Goal: Information Seeking & Learning: Learn about a topic

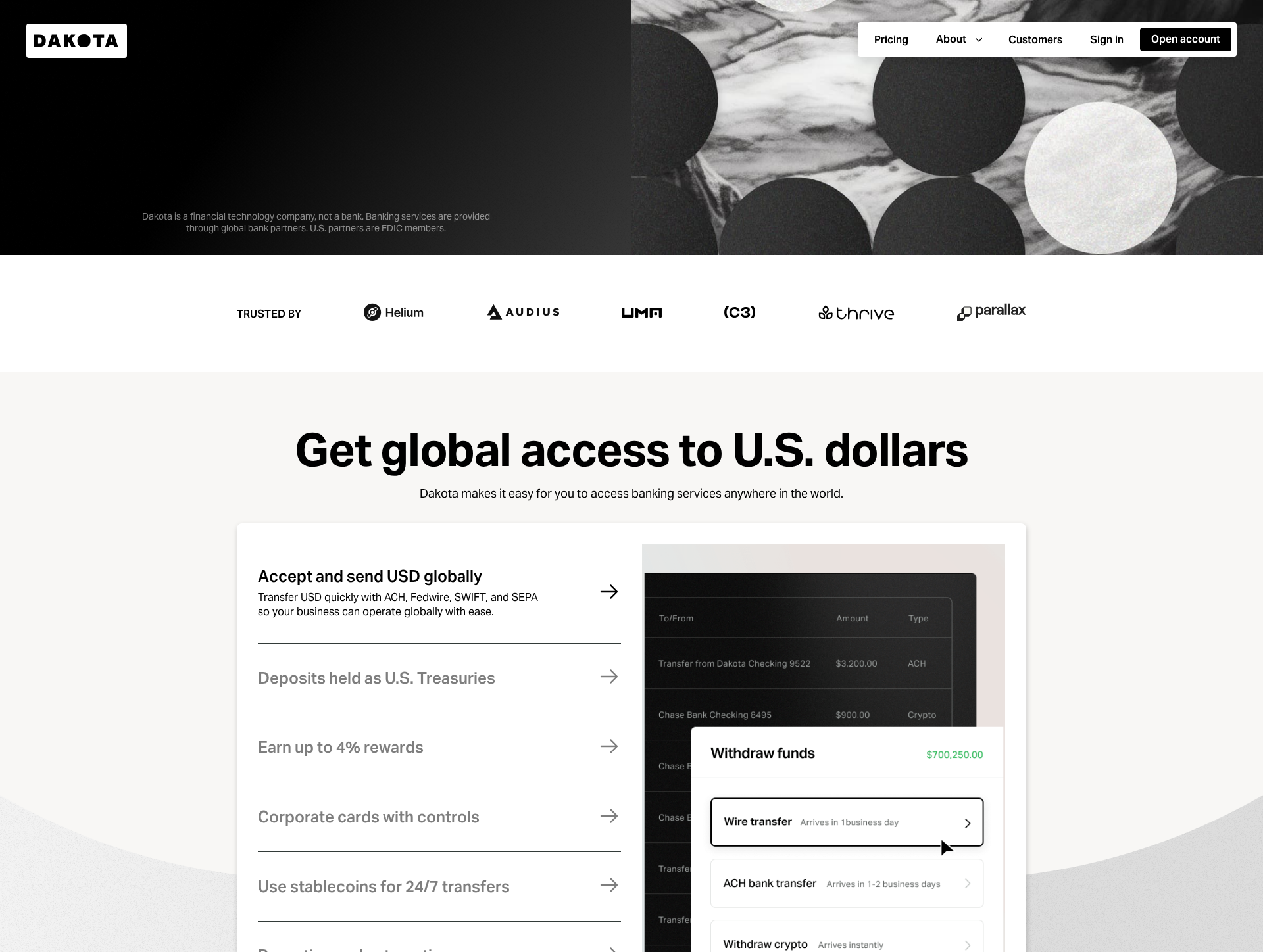
scroll to position [946, 0]
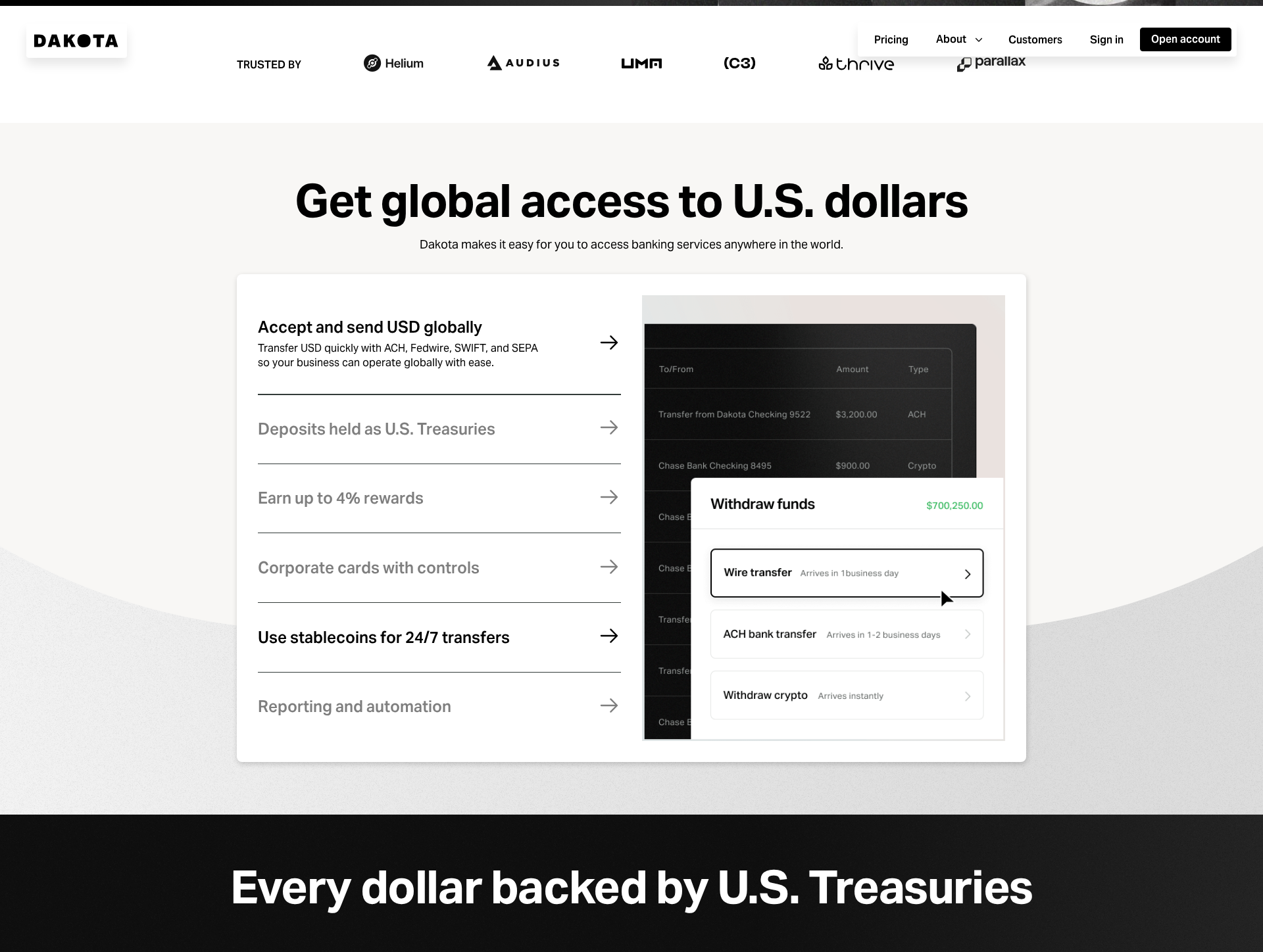
click at [541, 652] on div "Use stablecoins for 24/7 transfers Move money instantly and globally, without f…" at bounding box center [439, 637] width 363 height 64
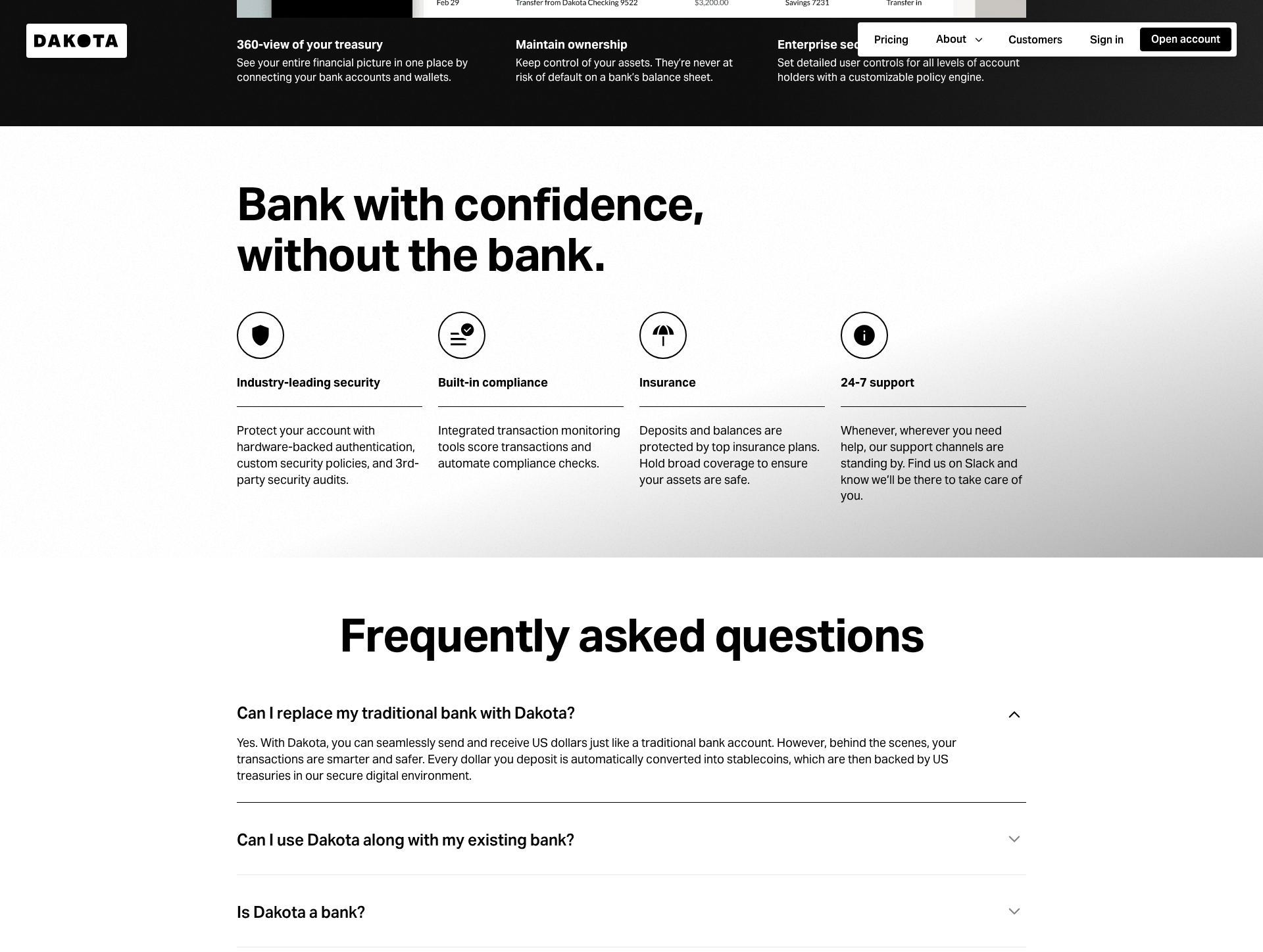
scroll to position [3811, 0]
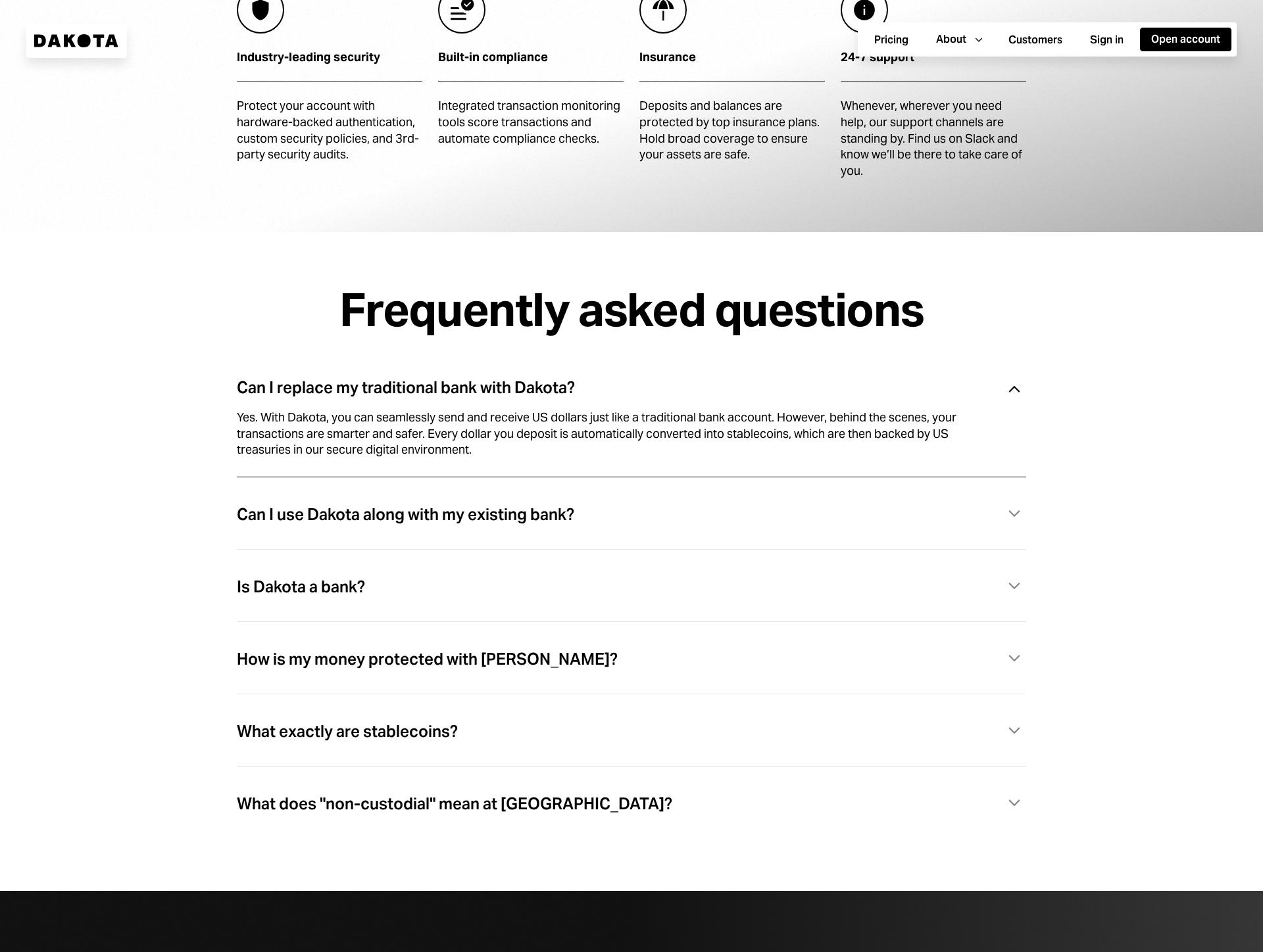
click at [557, 514] on div "Can I use Dakota along with my existing bank?" at bounding box center [405, 514] width 337 height 17
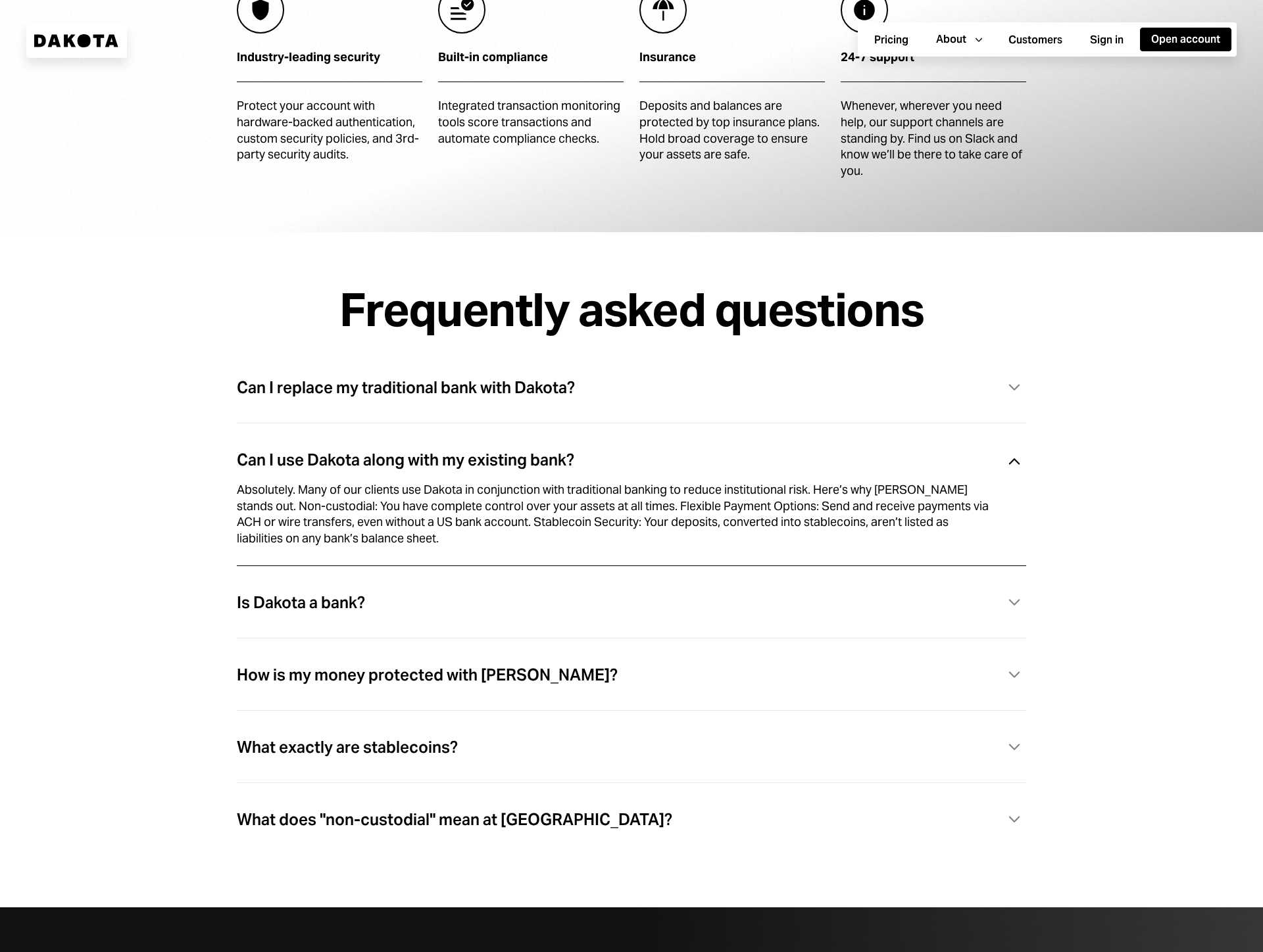
click at [474, 597] on div "Is Dakota a bank? Caret Down" at bounding box center [631, 603] width 789 height 27
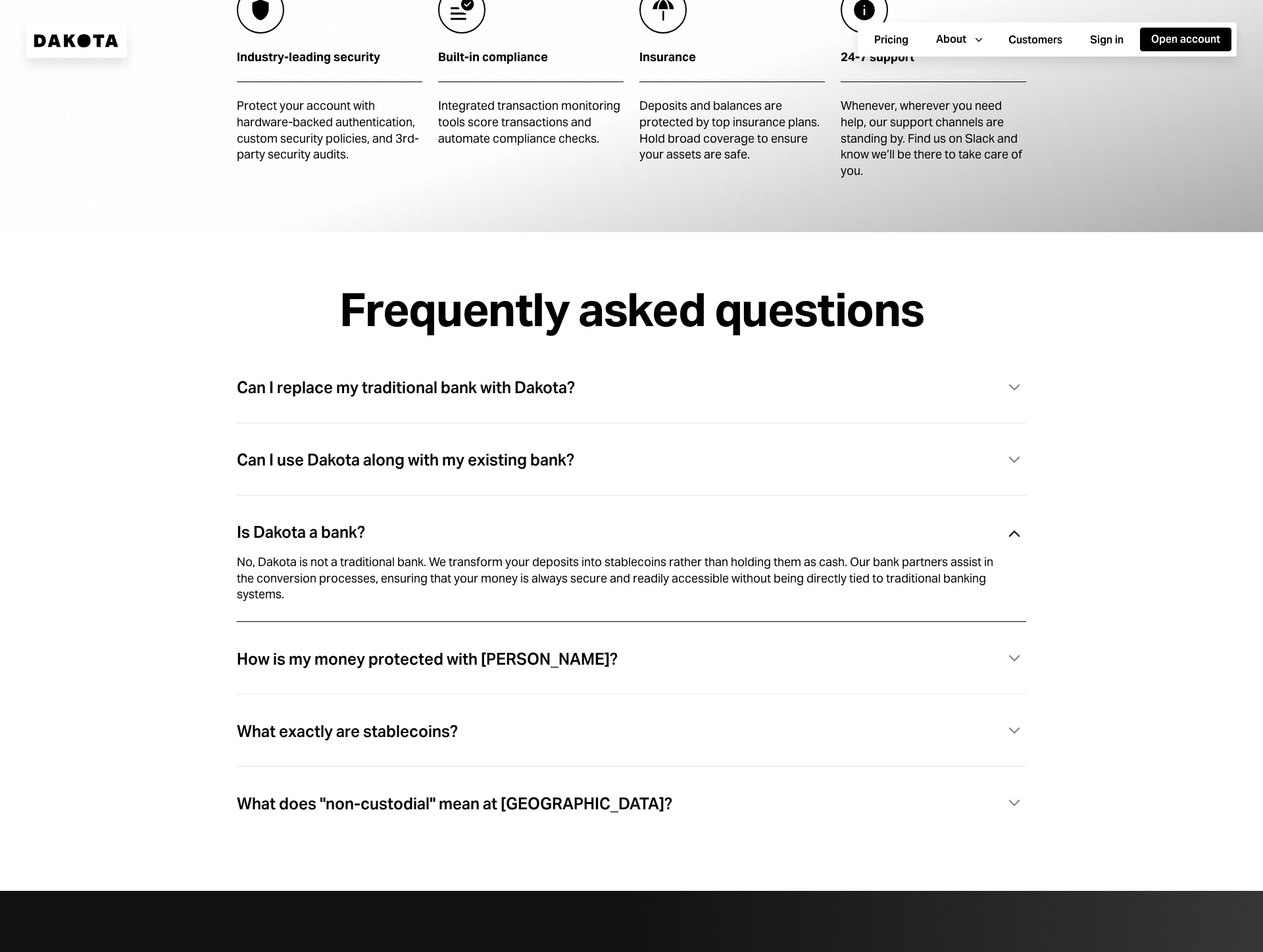
click at [499, 652] on div "How is my money protected with [PERSON_NAME]?" at bounding box center [426, 659] width 380 height 17
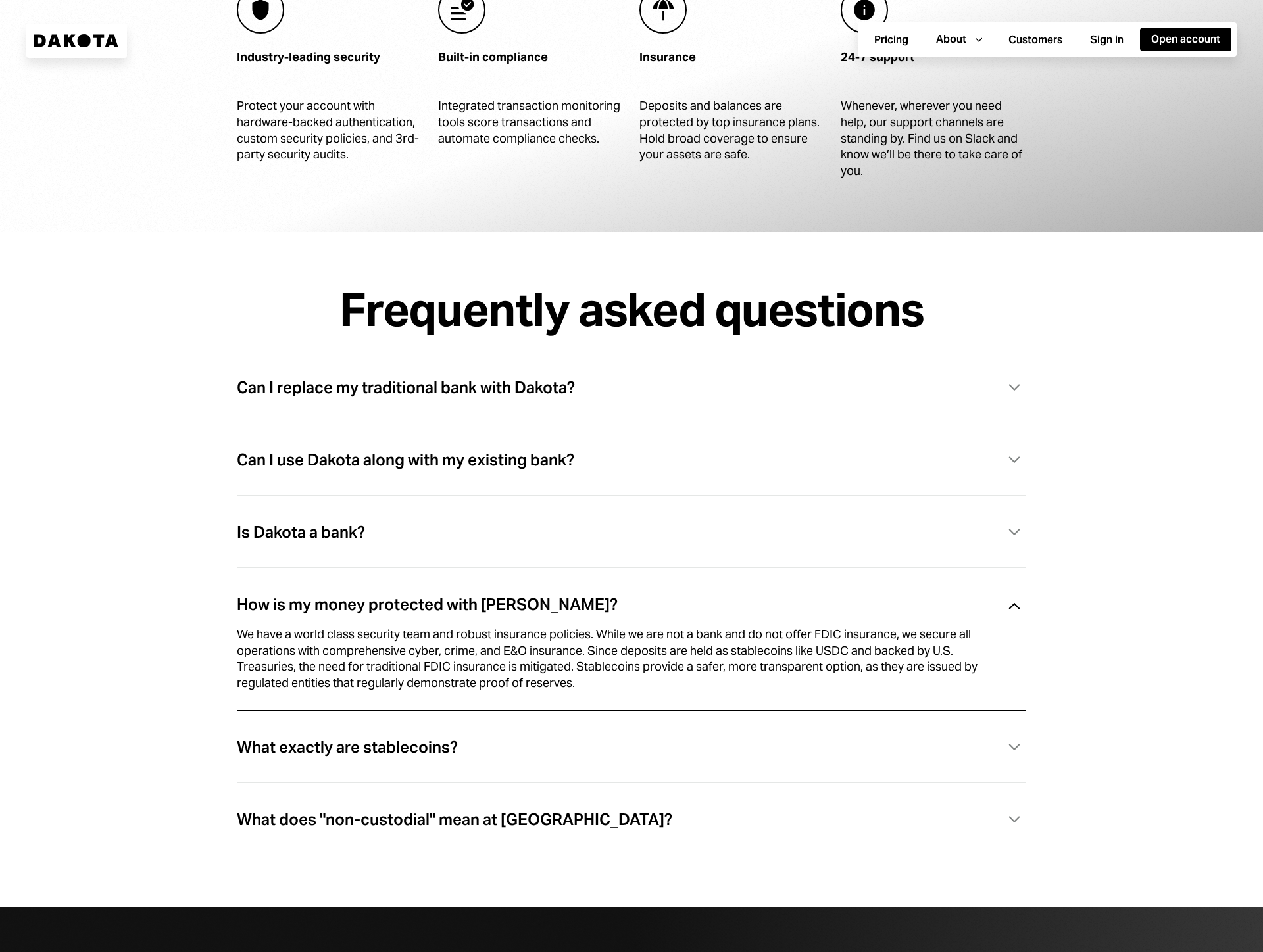
click at [502, 739] on div "What exactly are stablecoins? Caret Down" at bounding box center [631, 747] width 789 height 27
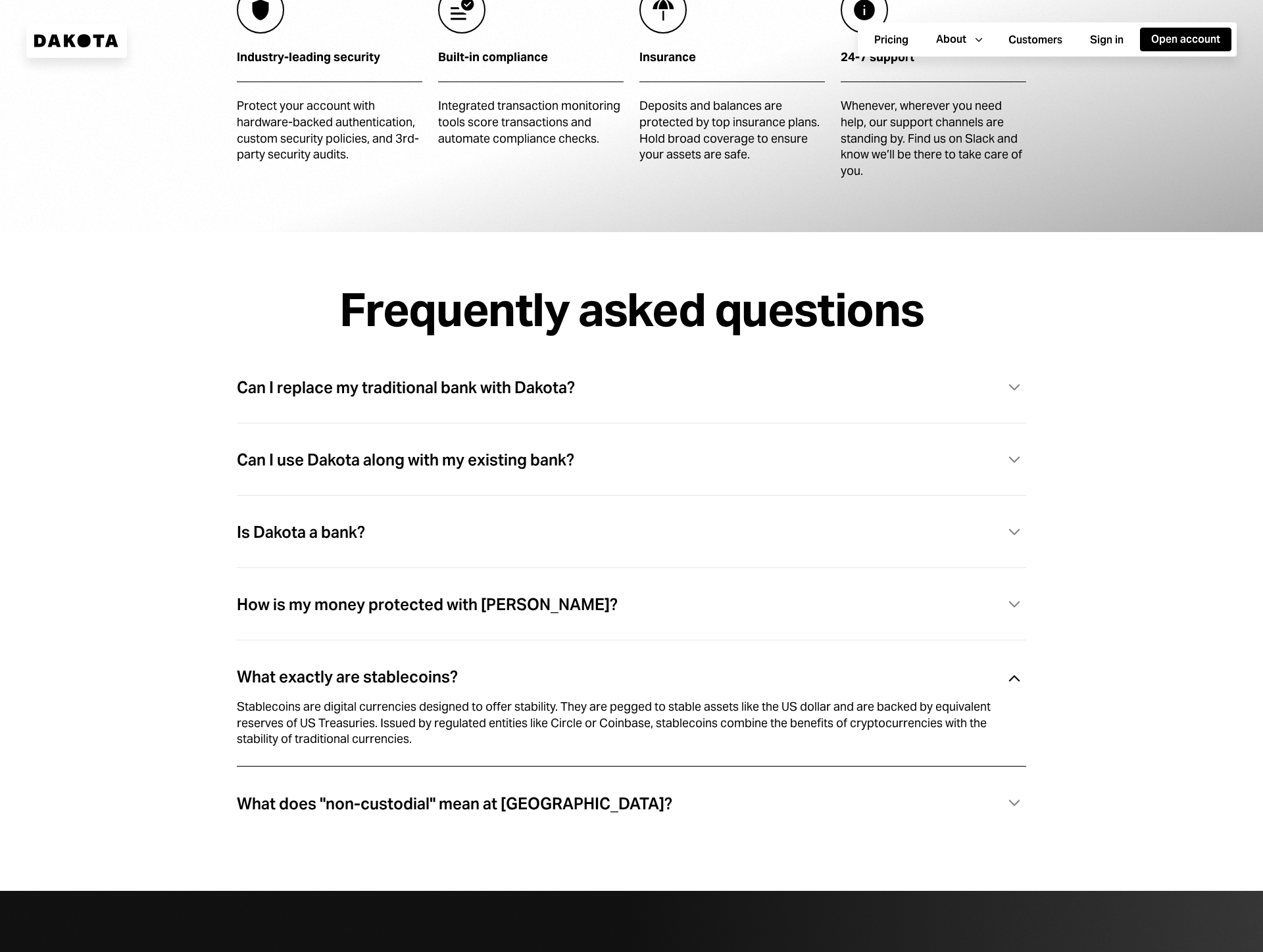
click at [546, 803] on div "What does "non-custodial" mean at [GEOGRAPHIC_DATA]?" at bounding box center [454, 804] width 435 height 17
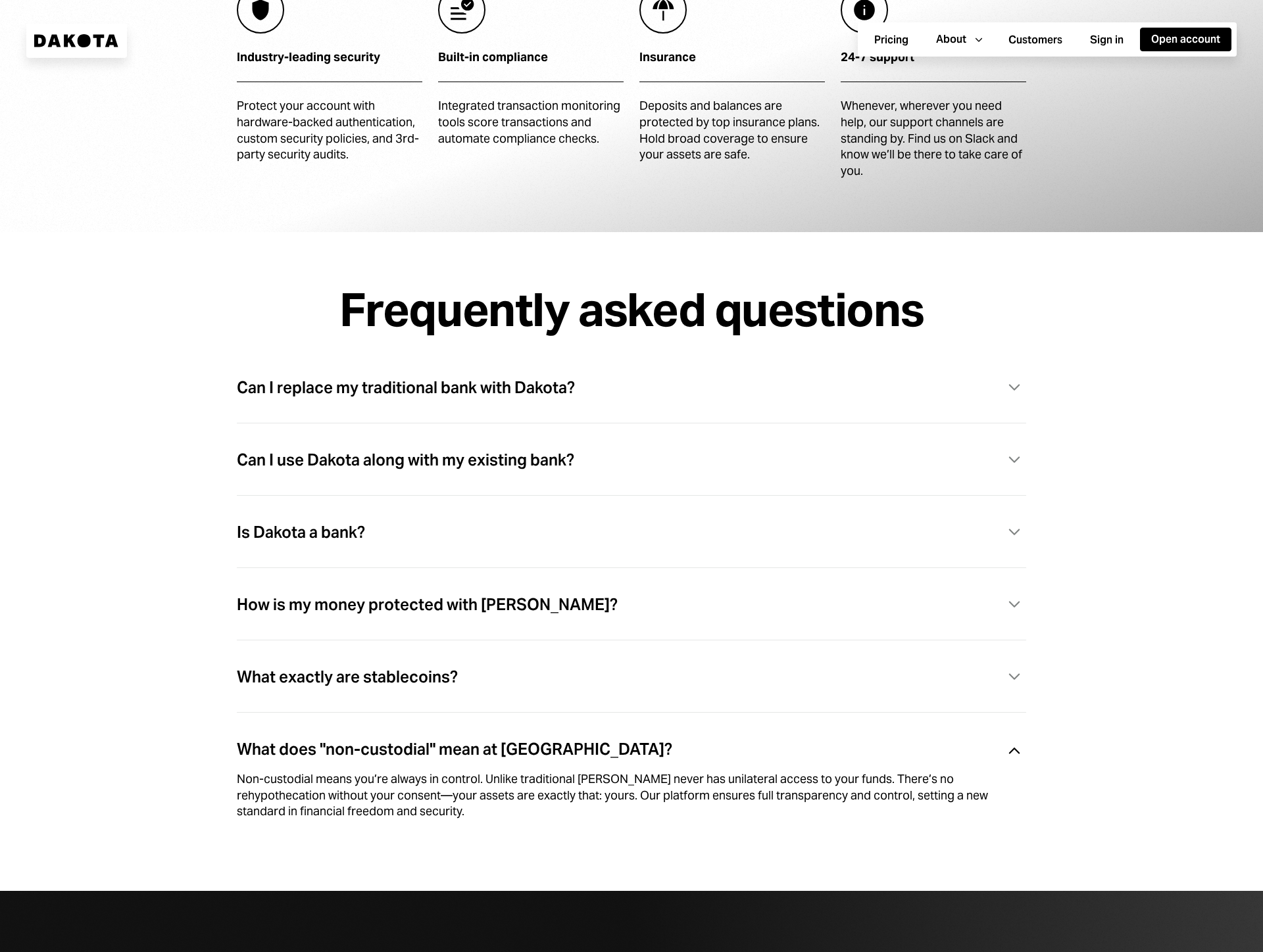
click at [407, 677] on div "What exactly are stablecoins?" at bounding box center [347, 677] width 221 height 17
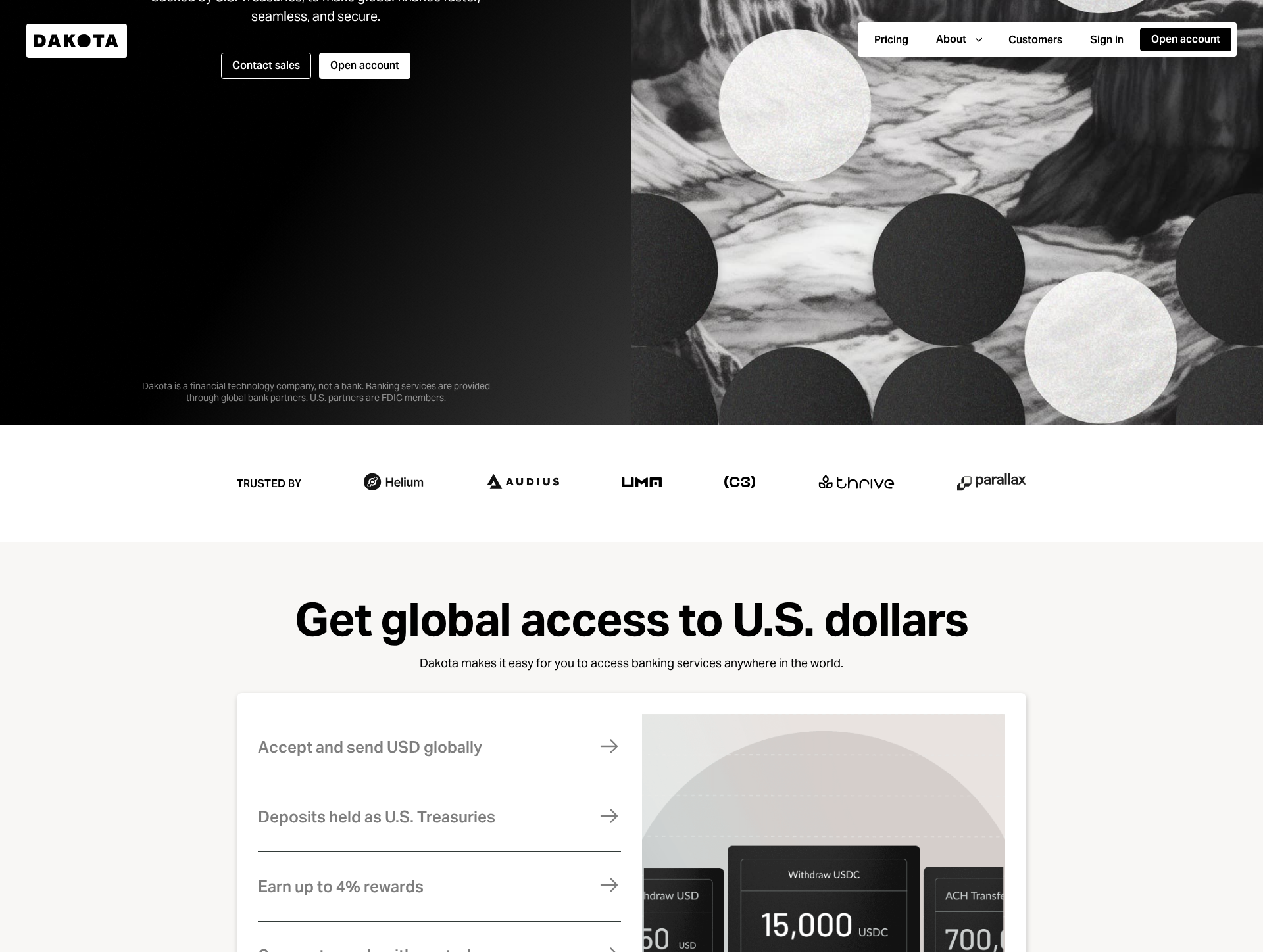
scroll to position [0, 0]
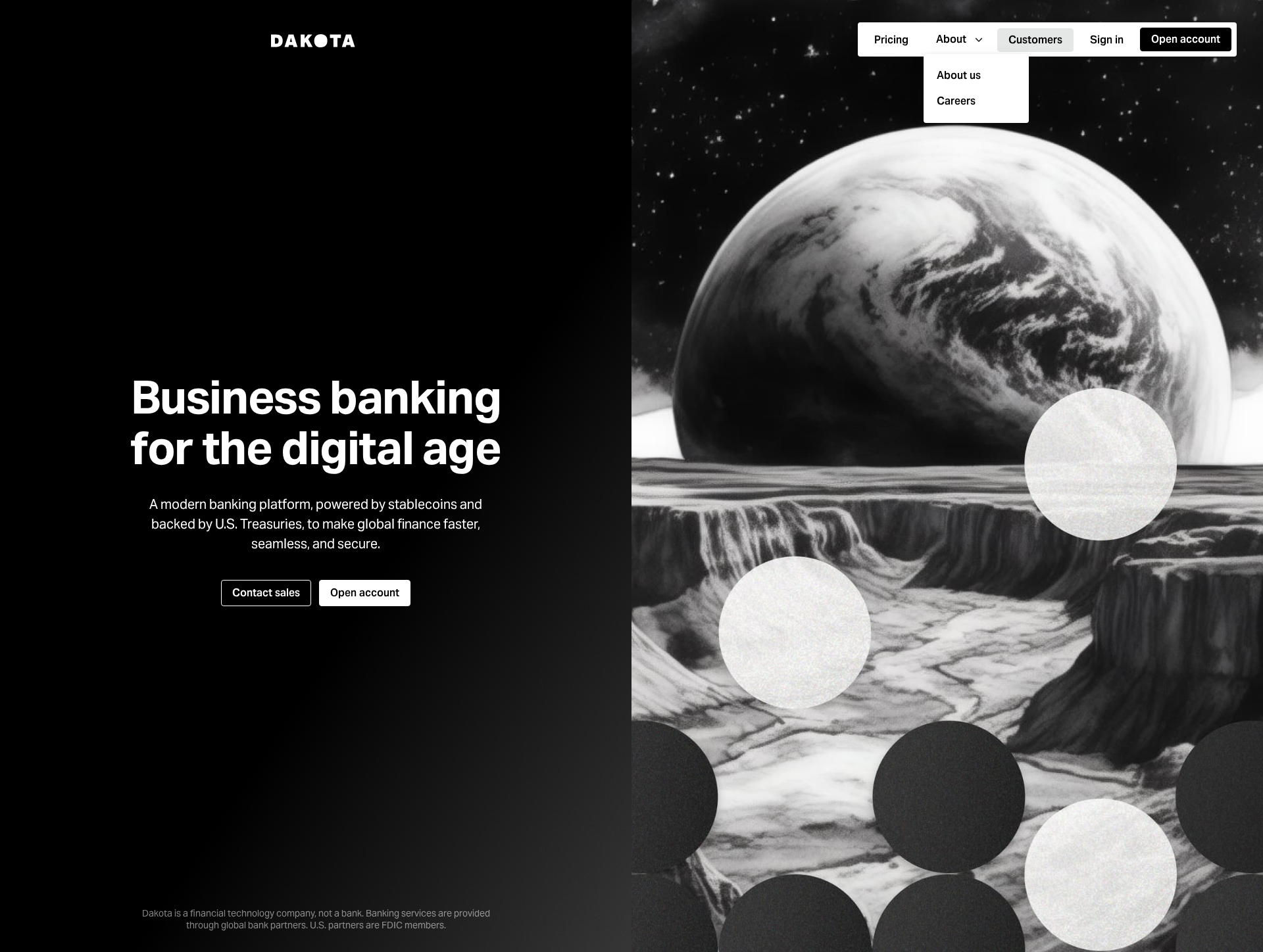
click at [1050, 34] on button "Customers" at bounding box center [1035, 40] width 76 height 24
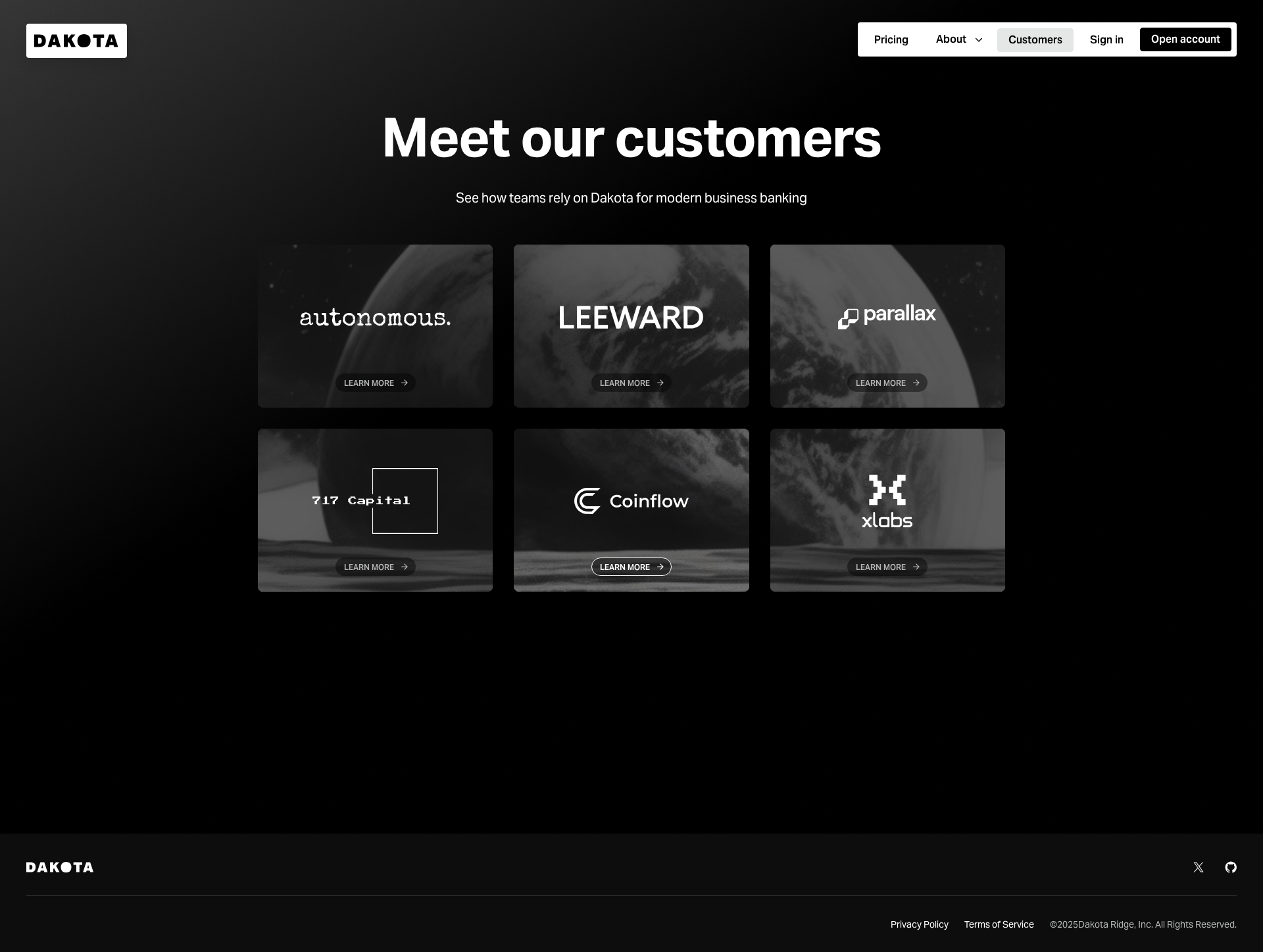
click at [685, 541] on div at bounding box center [631, 510] width 235 height 163
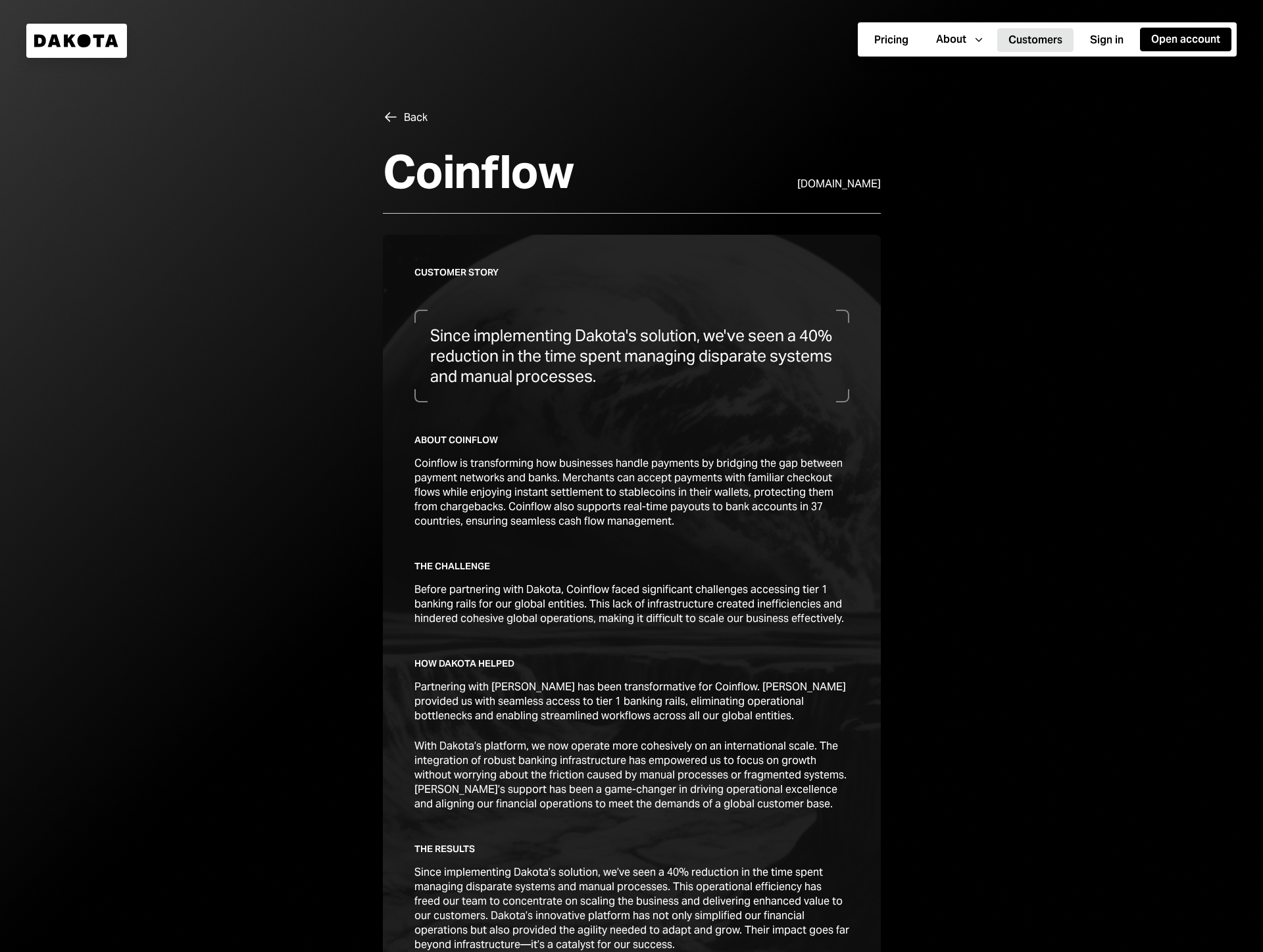
click at [1169, 417] on div at bounding box center [631, 609] width 1263 height 1218
